Goal: Check status: Check status

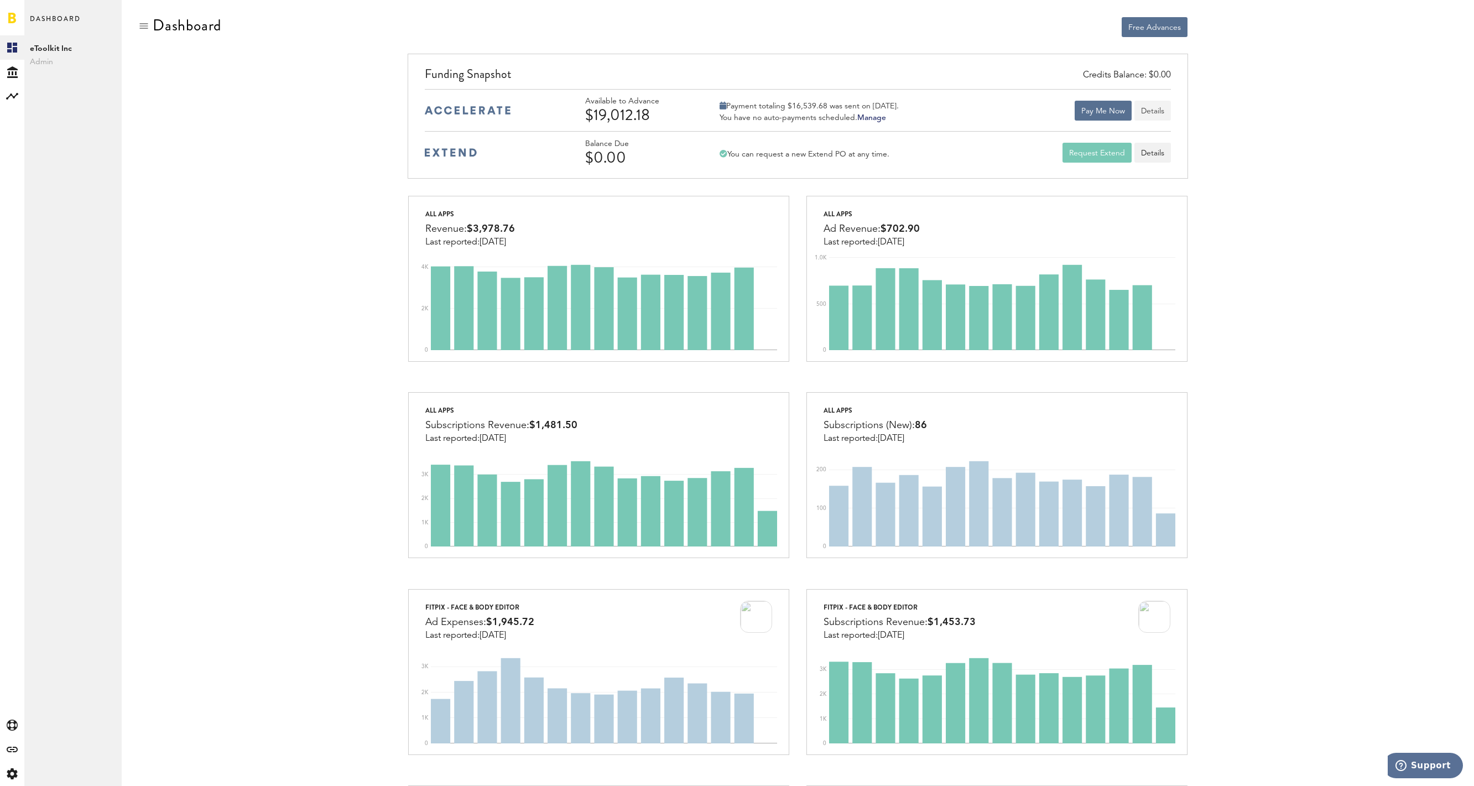
click at [1155, 108] on button "Details" at bounding box center [1153, 111] width 37 height 20
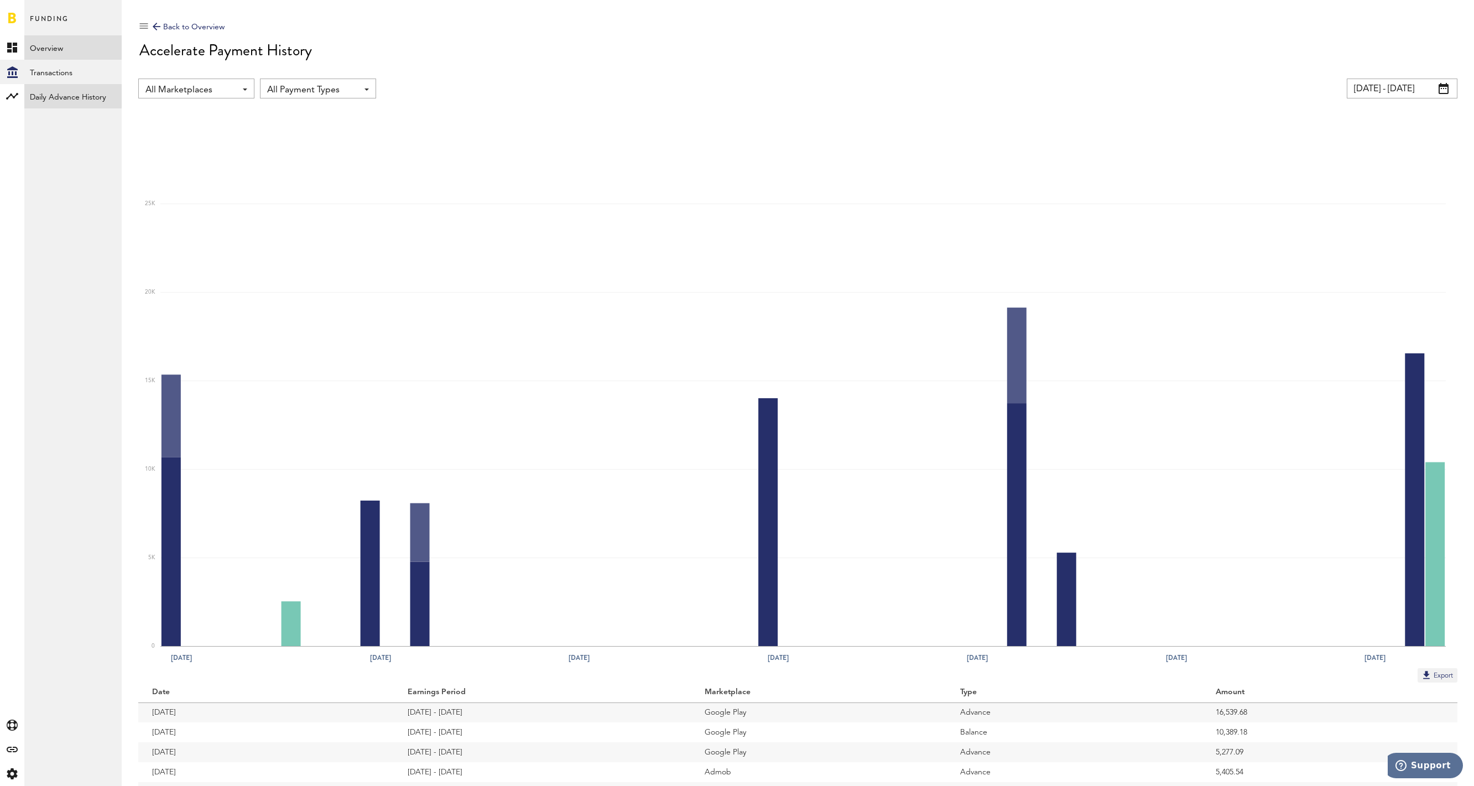
click at [63, 91] on link "Daily Advance History" at bounding box center [72, 96] width 97 height 24
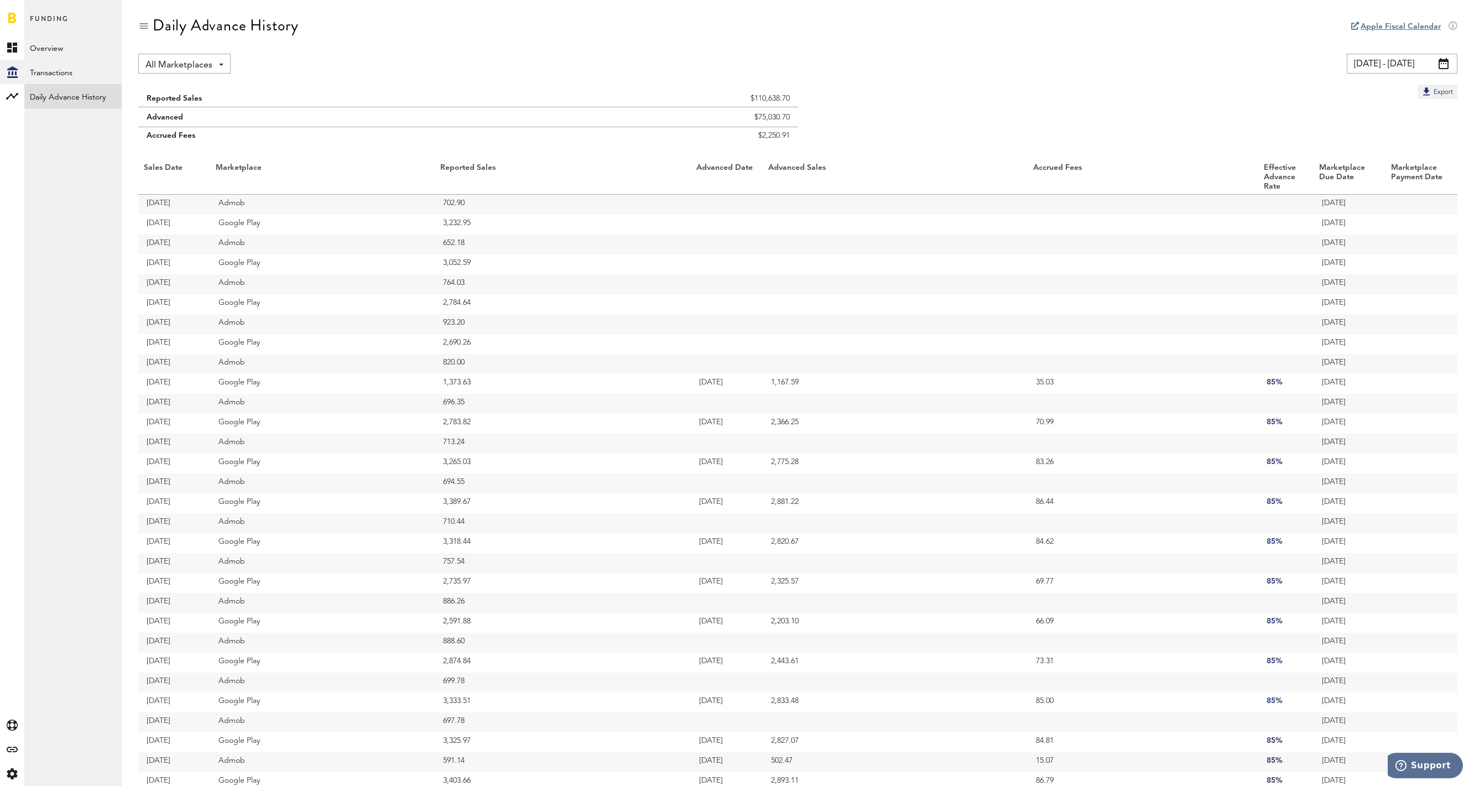
click at [14, 19] on link at bounding box center [12, 17] width 8 height 11
